Goal: Obtain resource: Download file/media

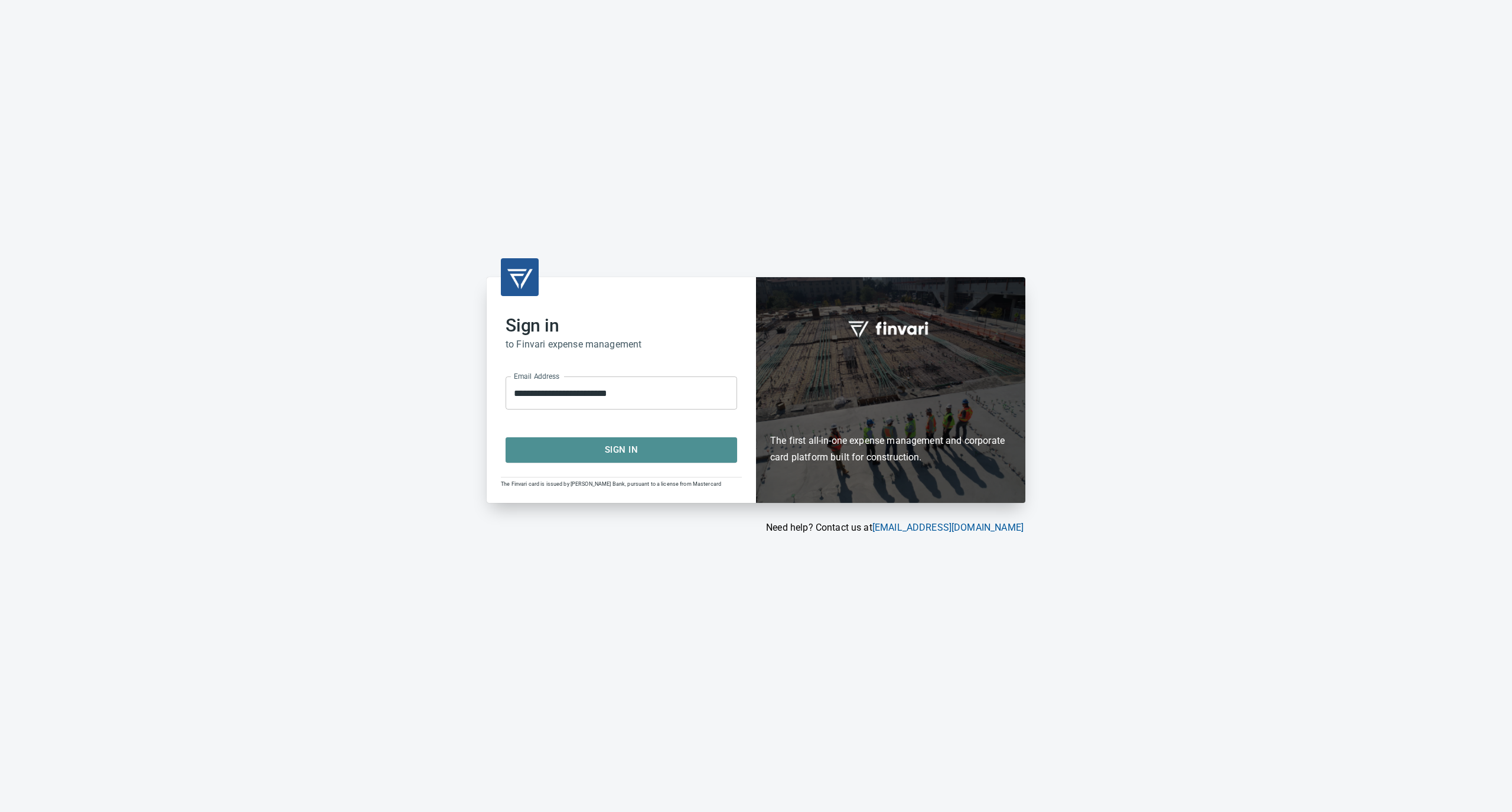
click at [632, 443] on span "Sign In" at bounding box center [620, 449] width 205 height 15
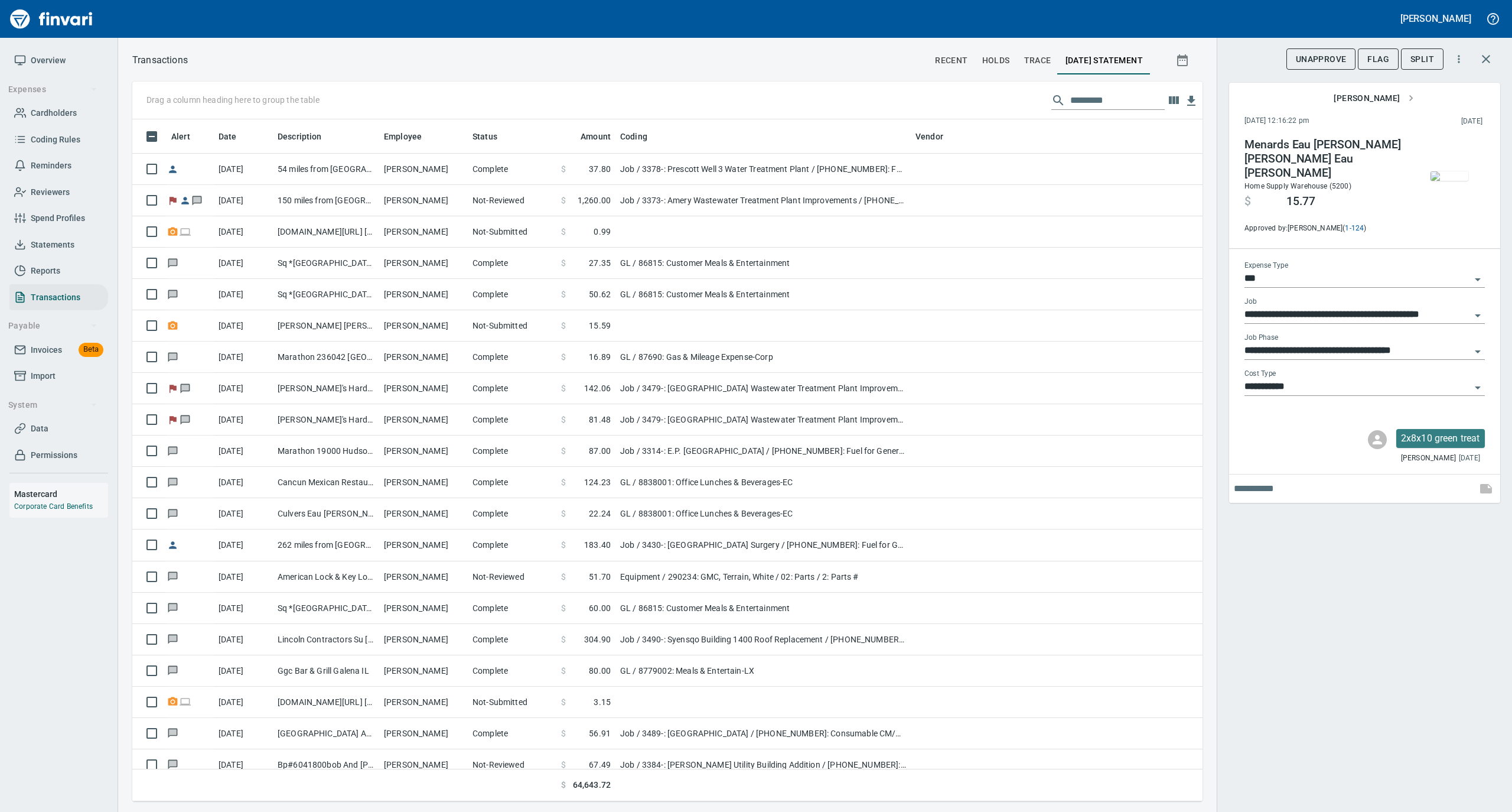
scroll to position [670, 1046]
click at [62, 239] on span "Statements" at bounding box center [52, 245] width 44 height 15
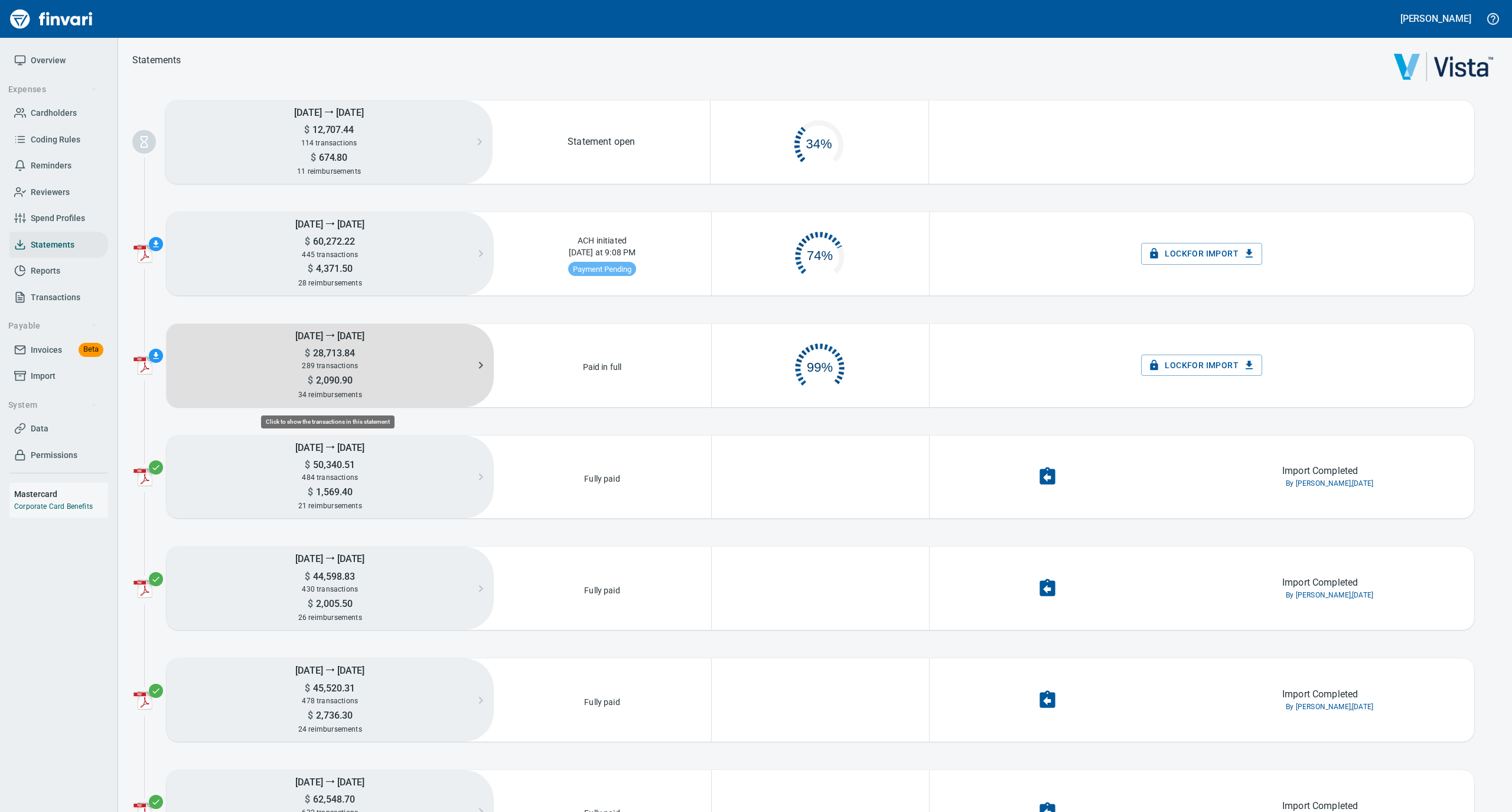
click at [334, 358] on span "$ 28,713.84" at bounding box center [329, 353] width 50 height 11
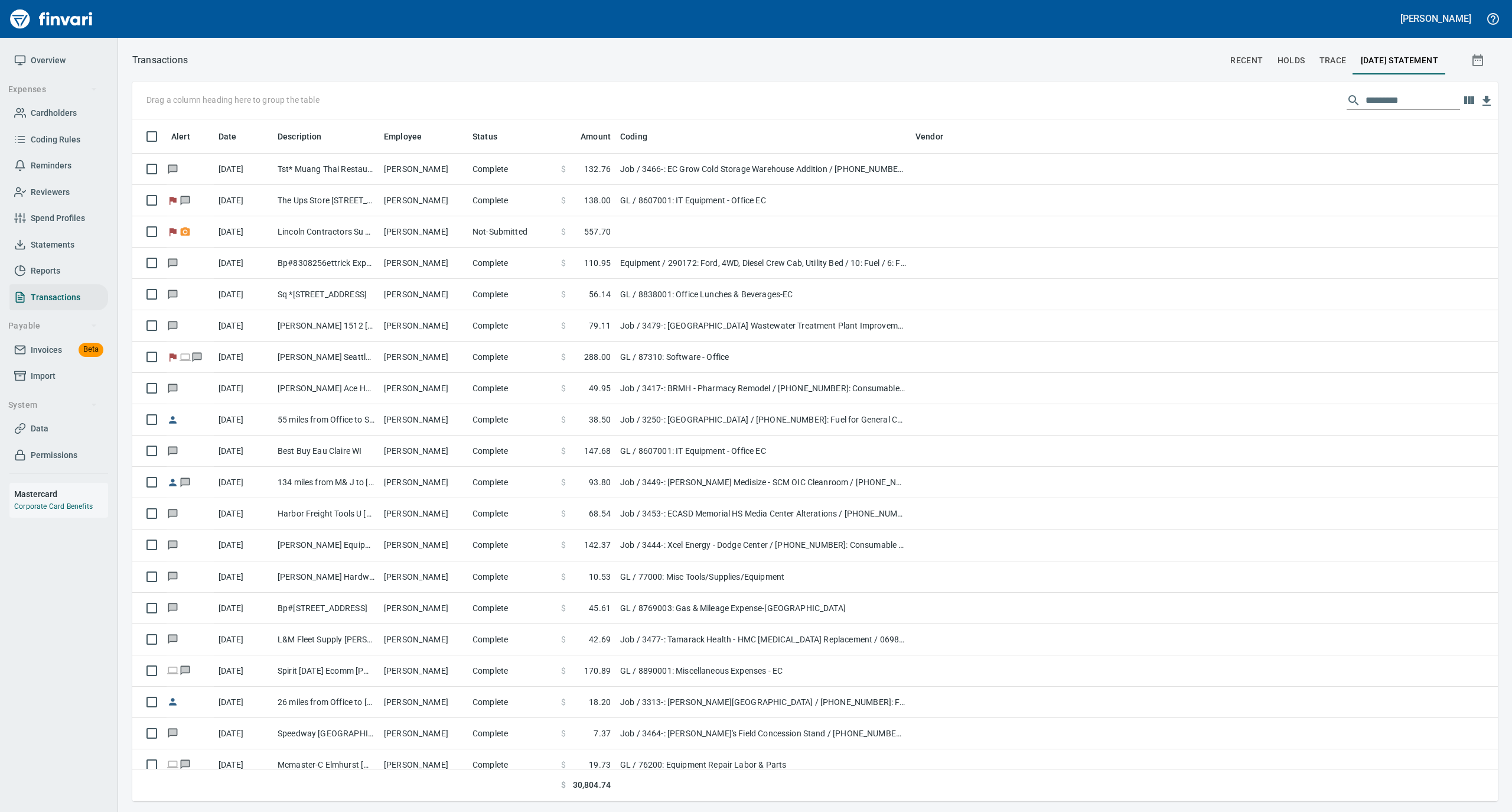
scroll to position [670, 1342]
click at [1375, 101] on input "text" at bounding box center [1413, 100] width 95 height 19
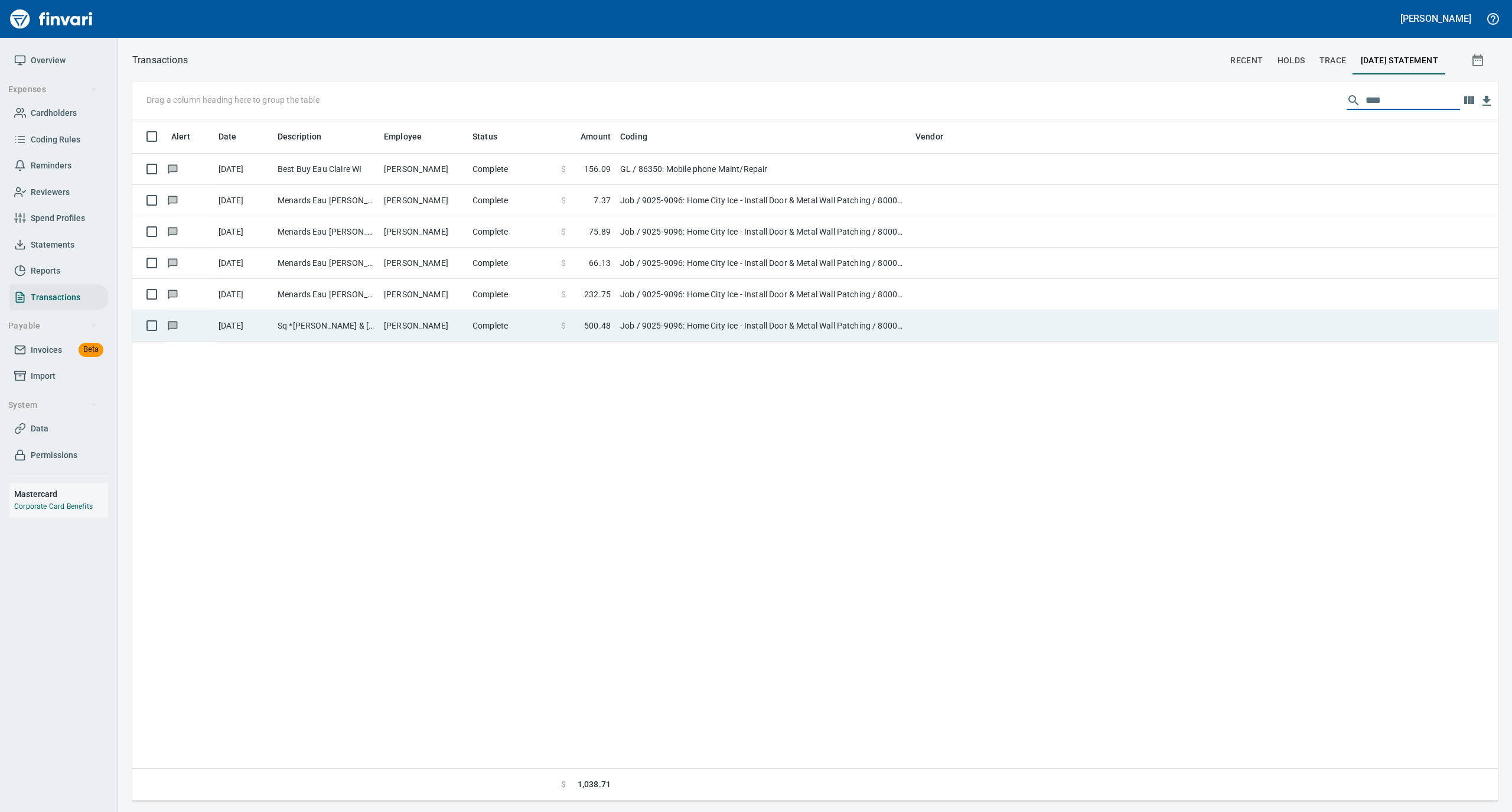
type input "****"
click at [529, 322] on td "Complete" at bounding box center [511, 326] width 89 height 32
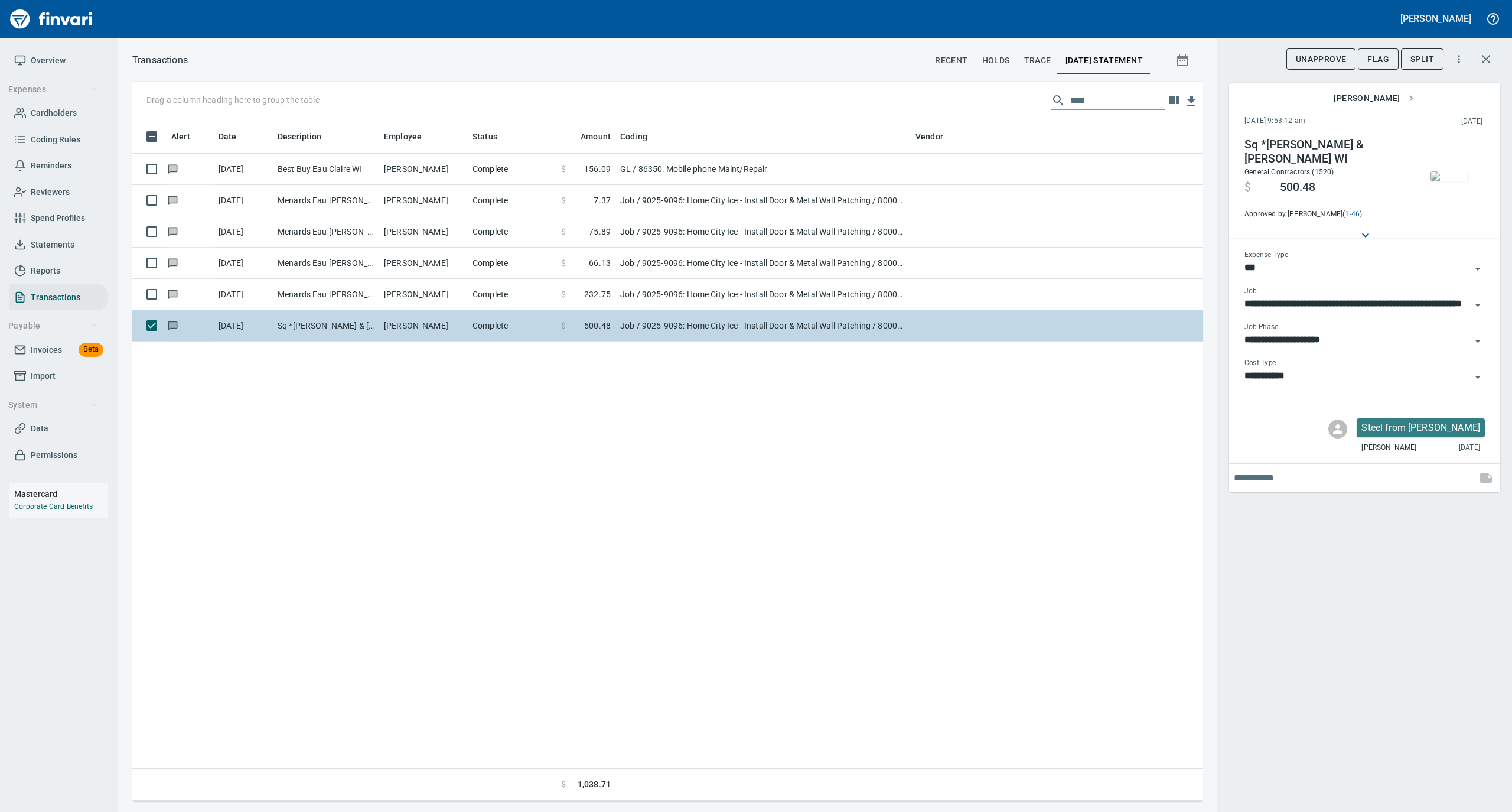
scroll to position [670, 1058]
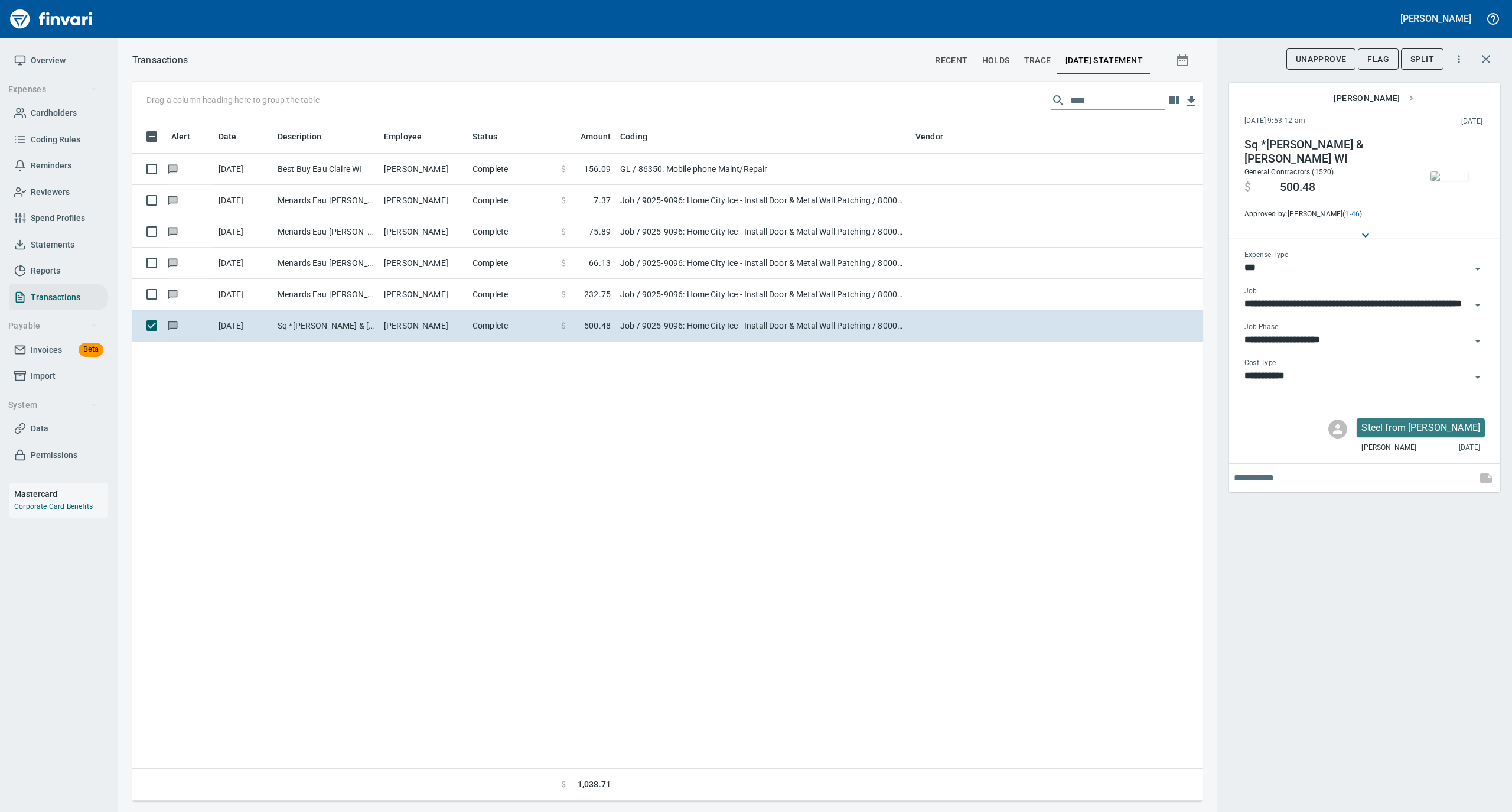
click at [1442, 176] on img "button" at bounding box center [1449, 176] width 37 height 9
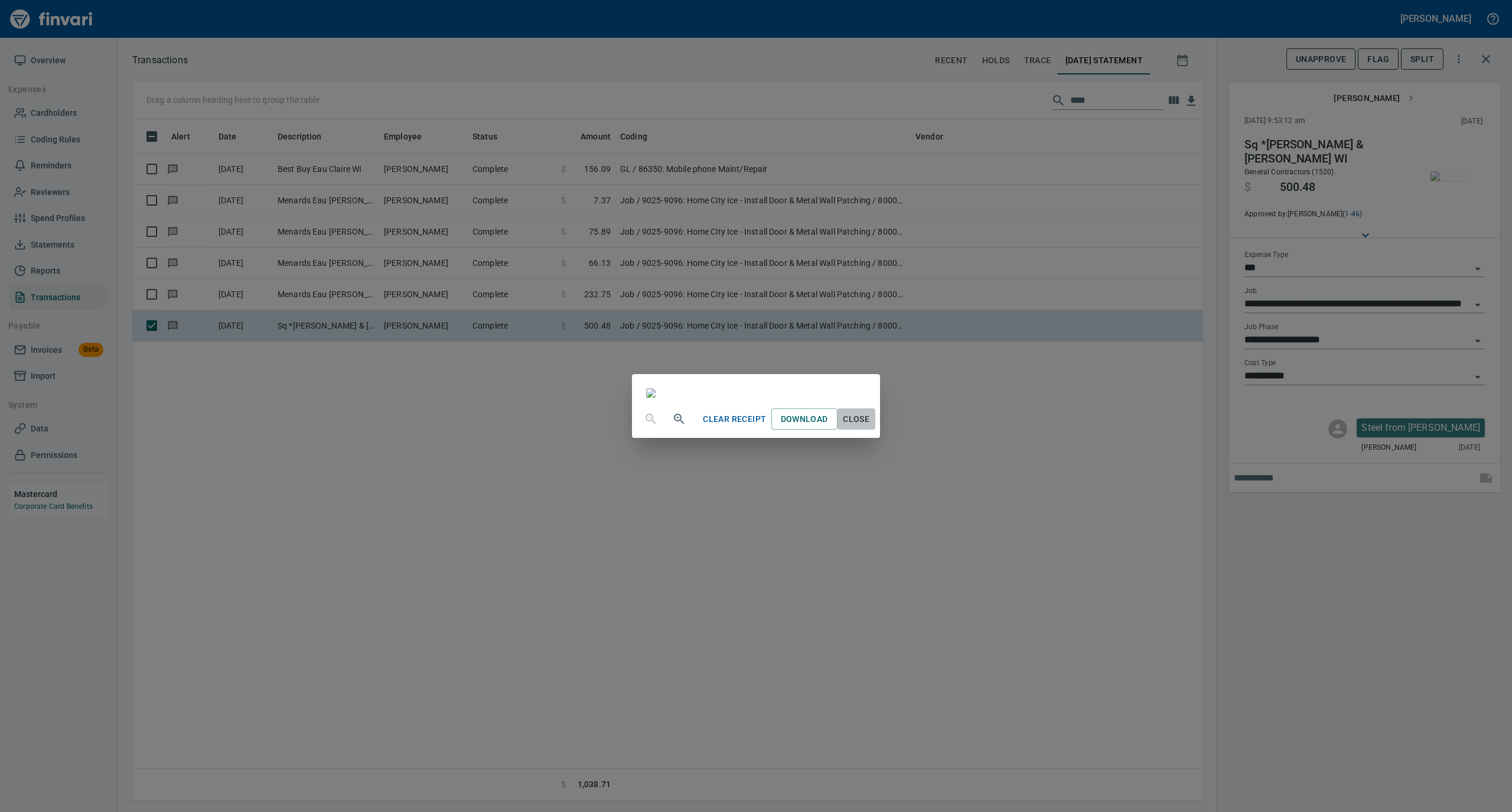
click at [871, 427] on span "Close" at bounding box center [857, 419] width 28 height 15
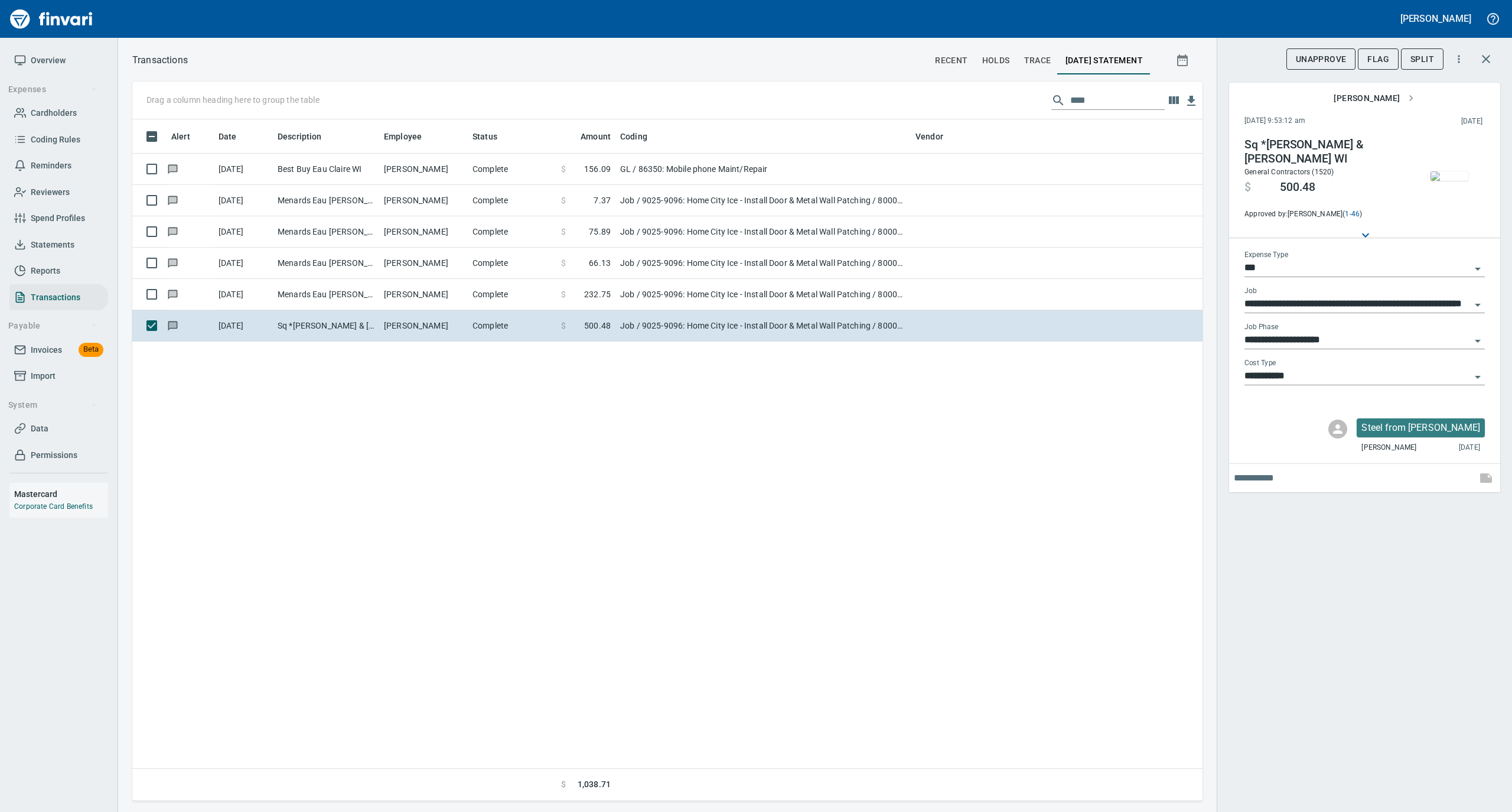
click at [1450, 171] on img "button" at bounding box center [1449, 176] width 37 height 9
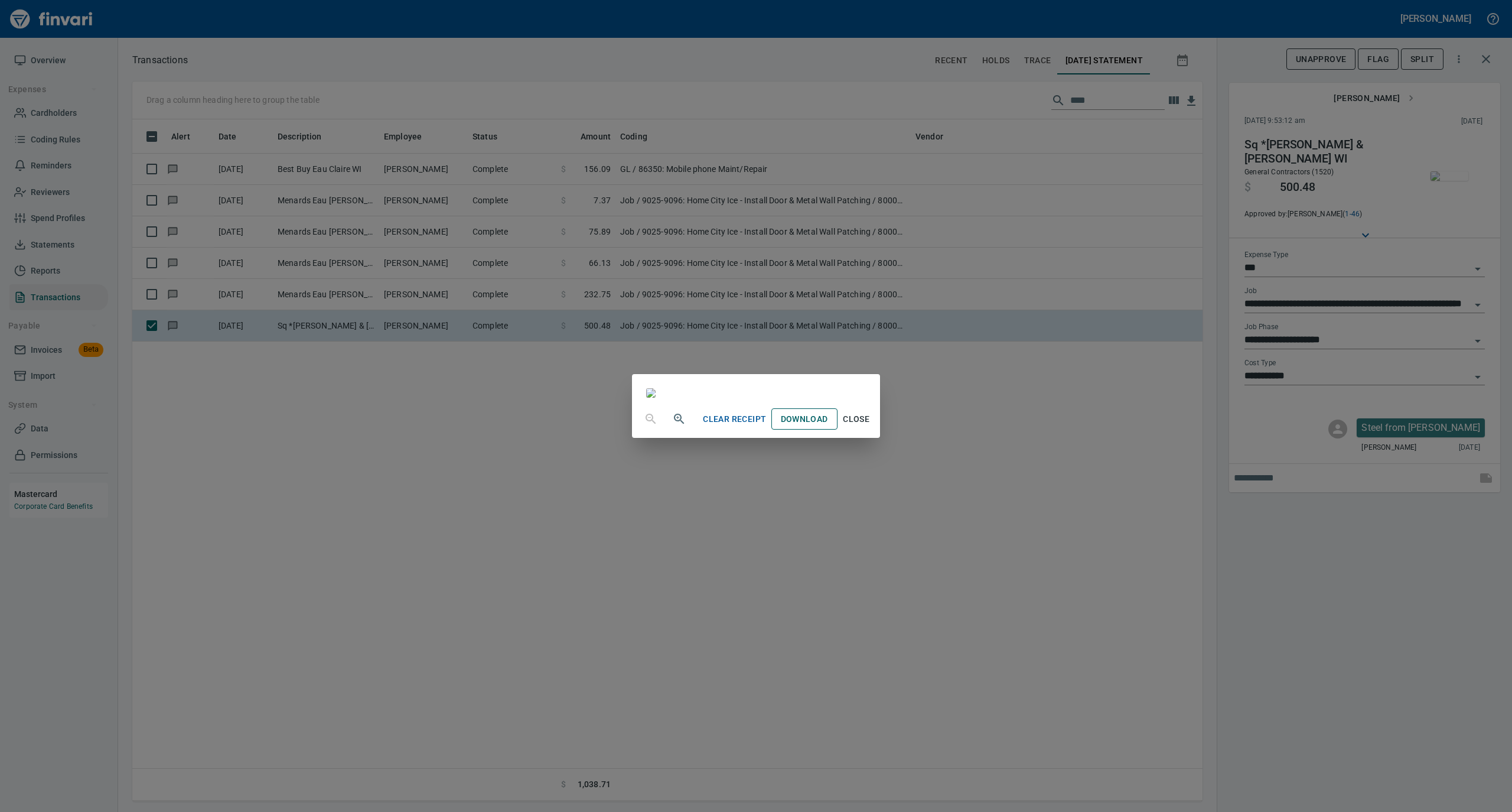
click at [828, 427] on span "Download" at bounding box center [804, 419] width 47 height 15
click at [871, 427] on span "Close" at bounding box center [857, 419] width 28 height 15
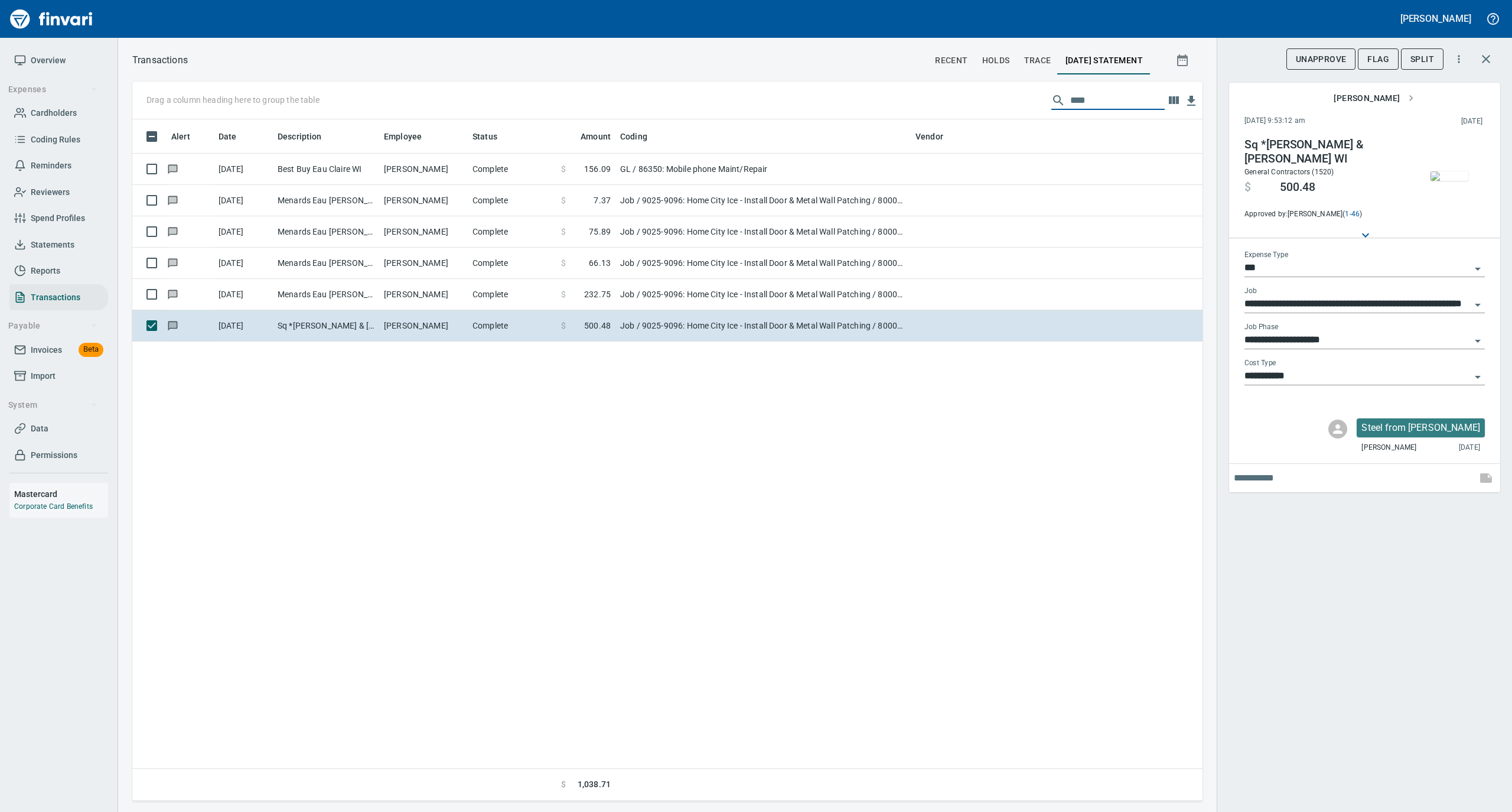
drag, startPoint x: 1093, startPoint y: 101, endPoint x: 1020, endPoint y: 104, distance: 73.1
click at [1020, 104] on div "Drag a column heading here to group the table ****" at bounding box center [667, 100] width 1070 height 37
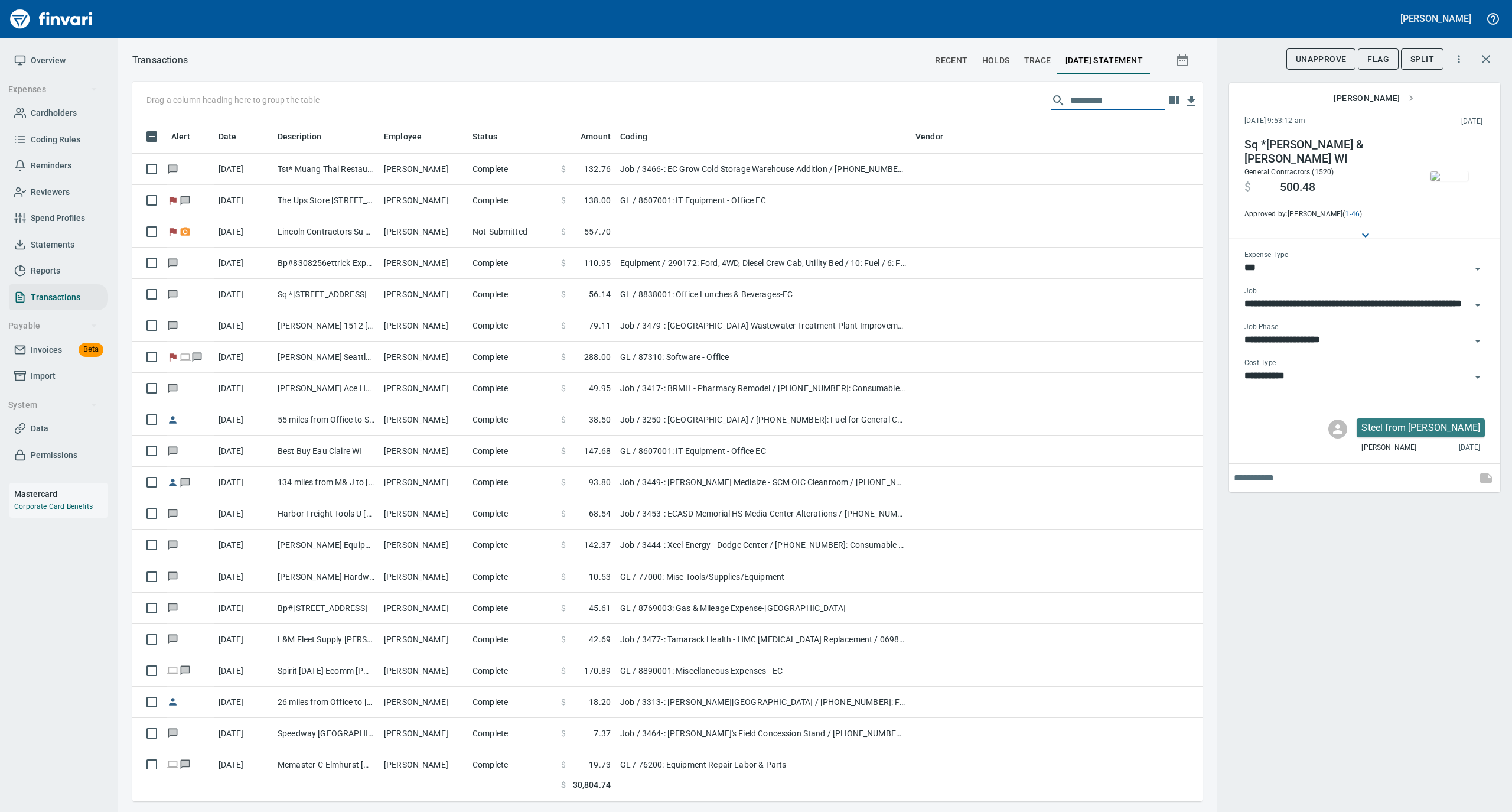
scroll to position [670, 1046]
click at [40, 60] on span "Overview" at bounding box center [48, 61] width 35 height 15
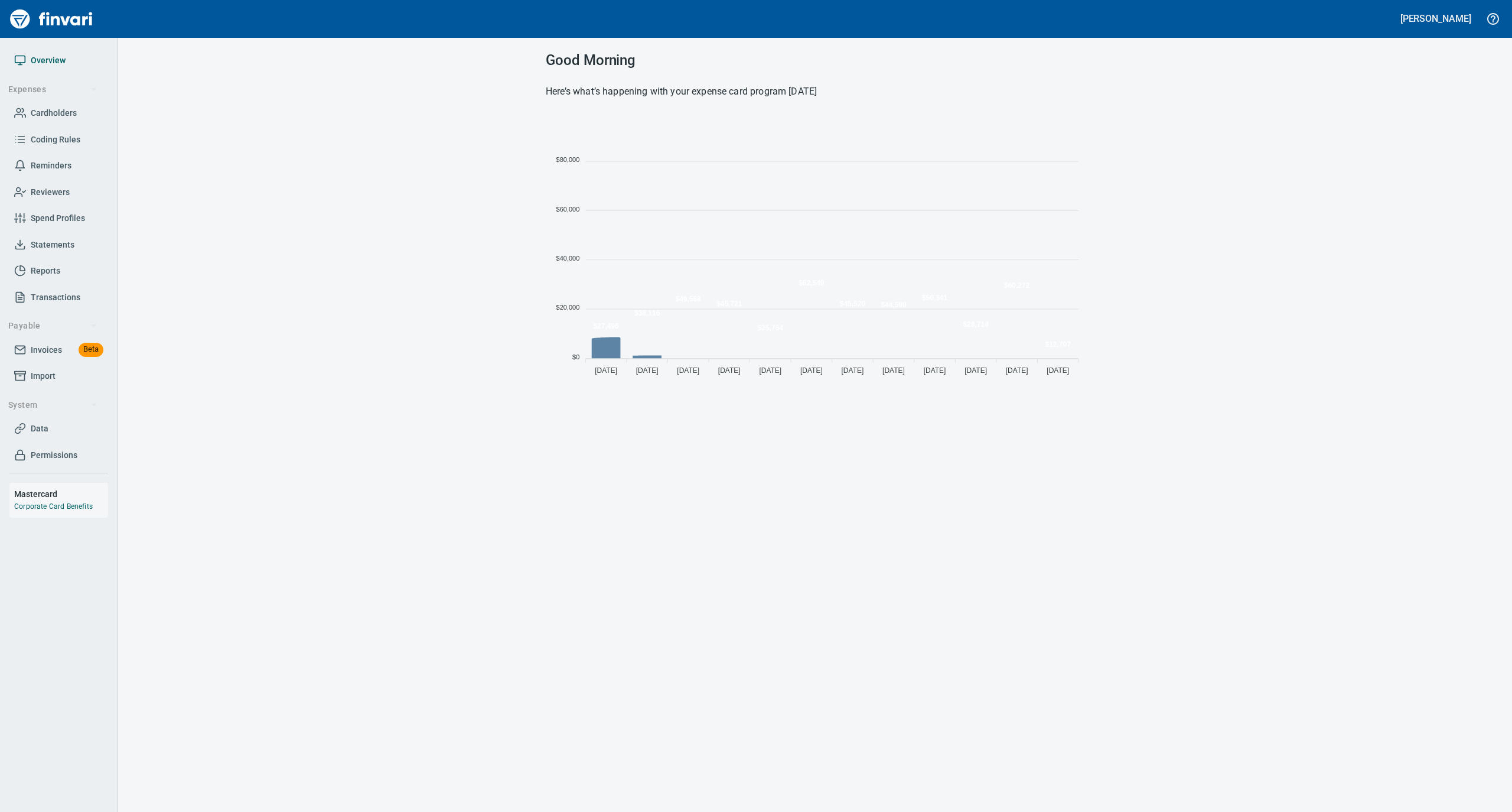
scroll to position [263, 526]
